Goal: Task Accomplishment & Management: Use online tool/utility

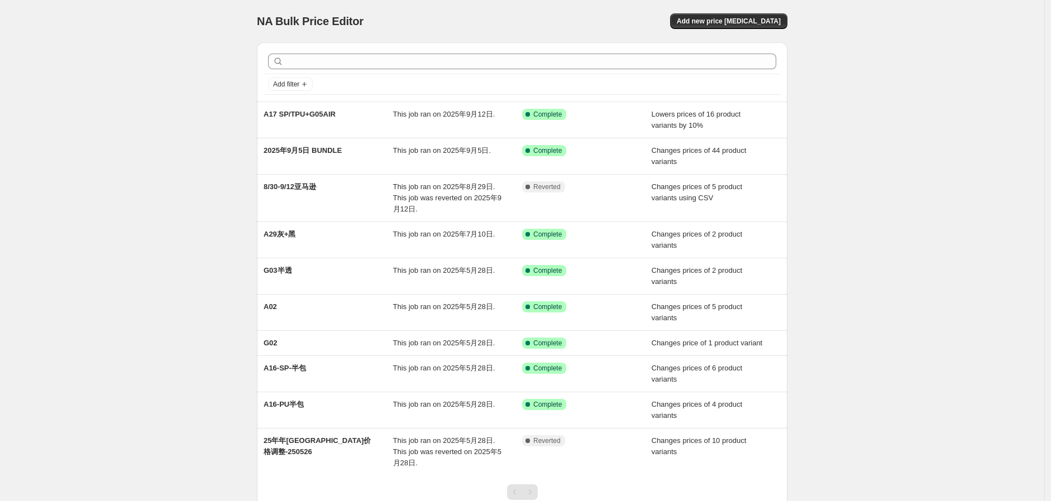
click at [174, 78] on div "NA Bulk Price Editor. This page is ready NA Bulk Price Editor Add new price [ME…" at bounding box center [522, 293] width 1044 height 586
drag, startPoint x: 259, startPoint y: 28, endPoint x: 421, endPoint y: 26, distance: 162.4
click at [421, 25] on div "NA Bulk Price Editor. This page is ready NA Bulk Price Editor Add new price [ME…" at bounding box center [521, 293] width 557 height 586
click at [524, 9] on div "NA Bulk Price Editor. This page is ready NA Bulk Price Editor Add new price [ME…" at bounding box center [522, 21] width 530 height 42
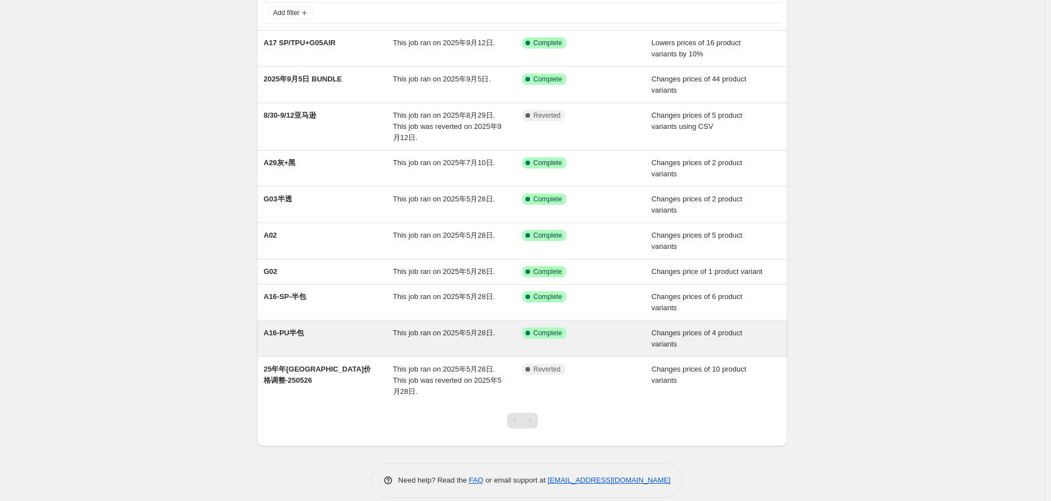
scroll to position [85, 0]
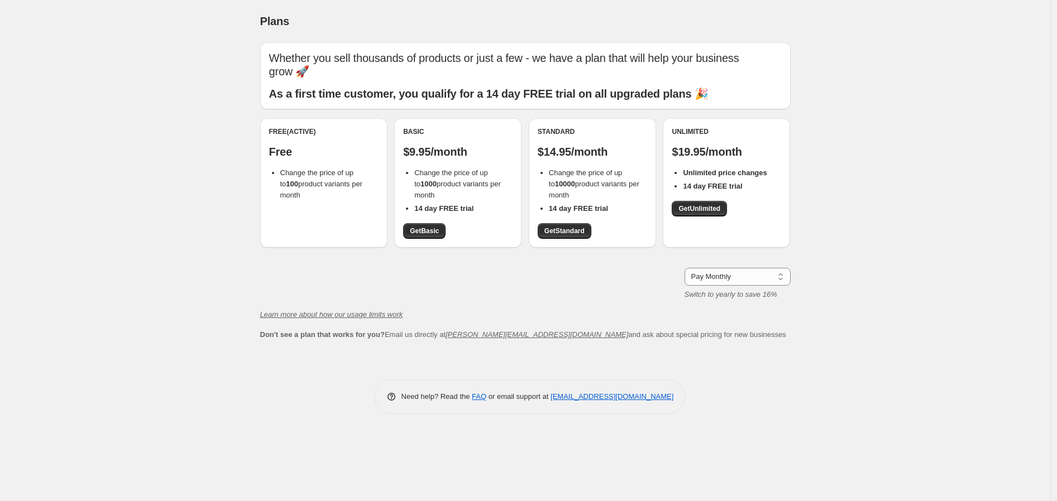
drag, startPoint x: 984, startPoint y: 102, endPoint x: 724, endPoint y: 129, distance: 261.0
click at [984, 102] on div "Plans. This page is ready Plans Whether you sell thousands of products or just …" at bounding box center [525, 250] width 1050 height 501
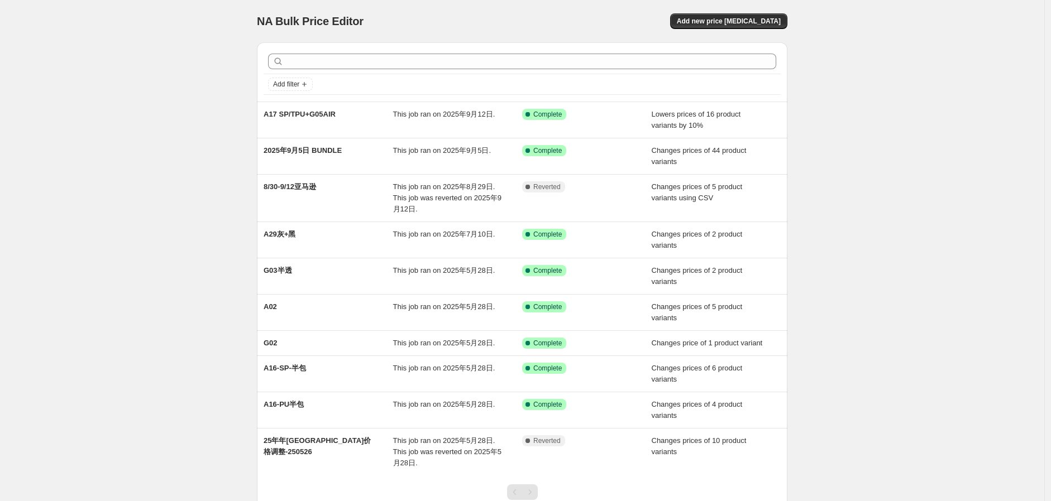
click at [927, 159] on div "NA Bulk Price Editor. This page is ready NA Bulk Price Editor Add new price [ME…" at bounding box center [522, 293] width 1044 height 586
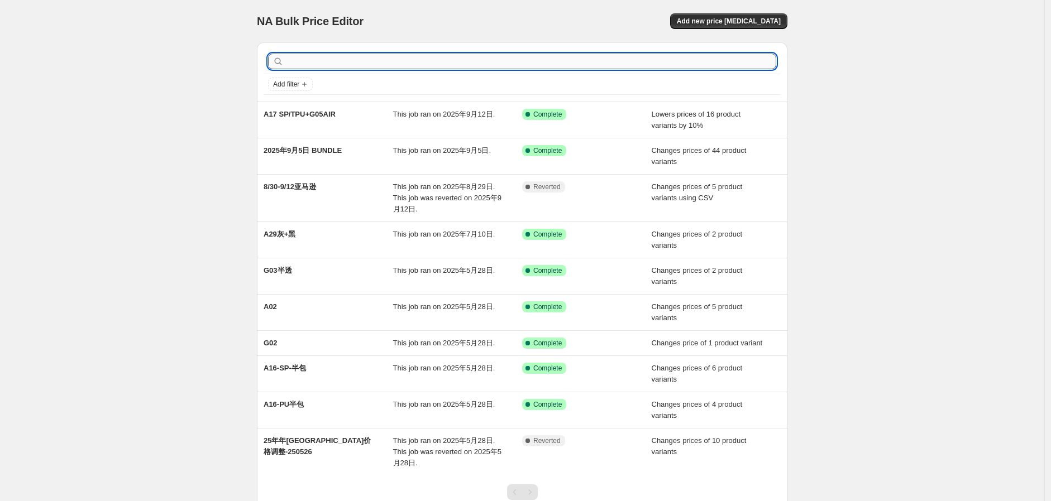
click at [409, 54] on input "text" at bounding box center [531, 62] width 490 height 16
type input "n"
type input "不"
type input "bundle"
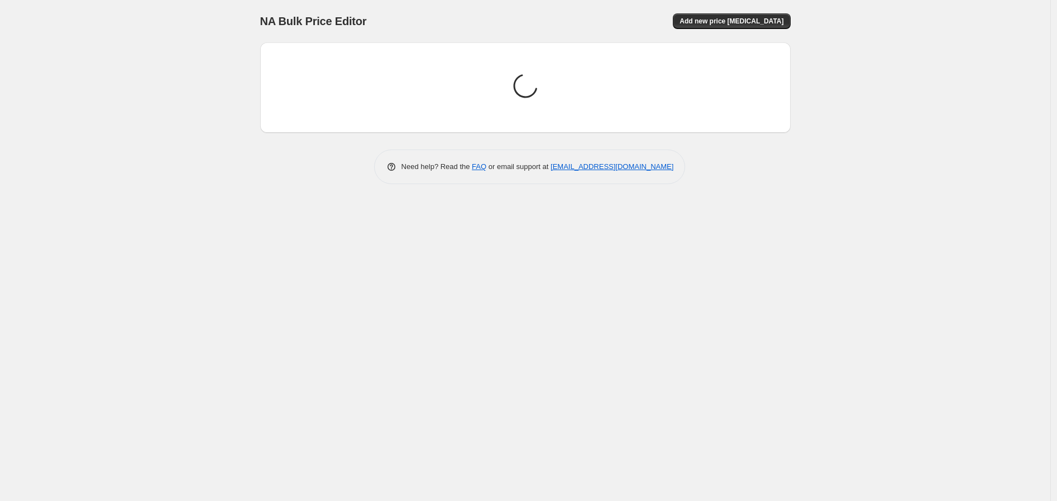
click at [194, 112] on div "NA Bulk Price Editor. This page is ready NA Bulk Price Editor Add new price [ME…" at bounding box center [525, 250] width 1050 height 501
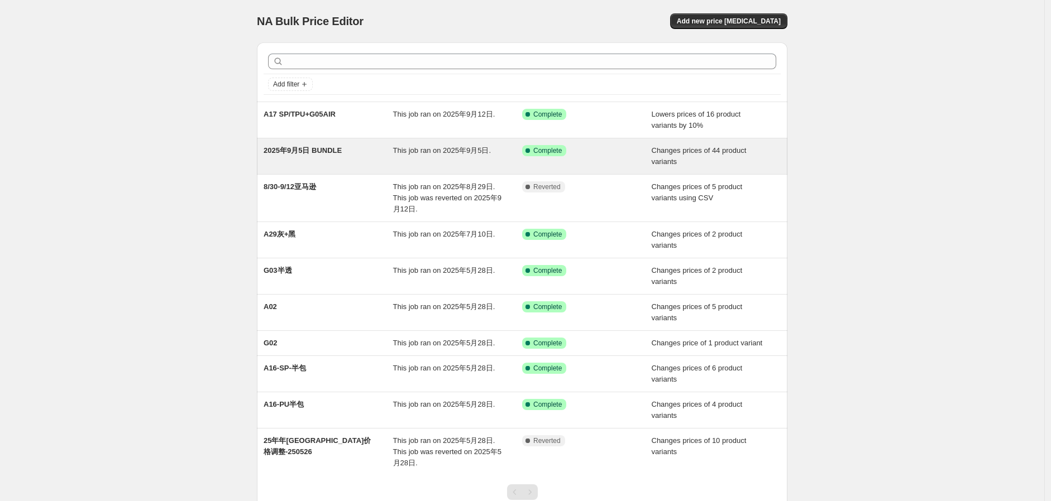
click at [346, 154] on div "2025年9月5日 BUNDLE" at bounding box center [327, 156] width 129 height 22
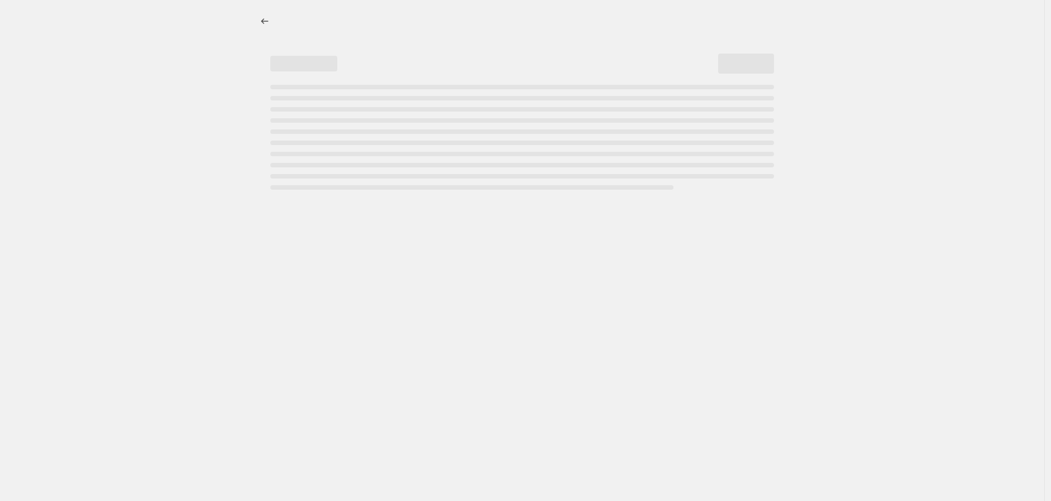
select select "collection"
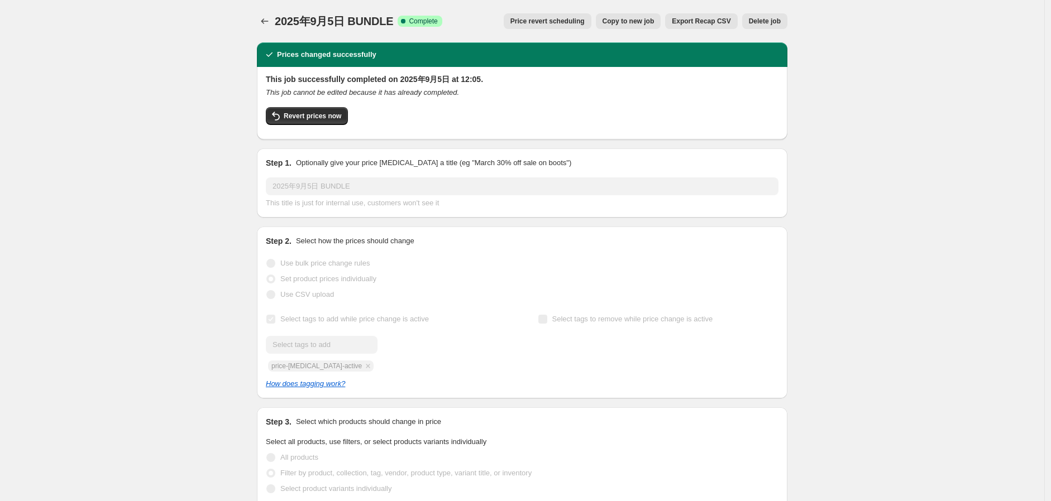
click at [268, 25] on icon "Price change jobs" at bounding box center [264, 21] width 11 height 11
